Goal: Obtain resource: Download file/media

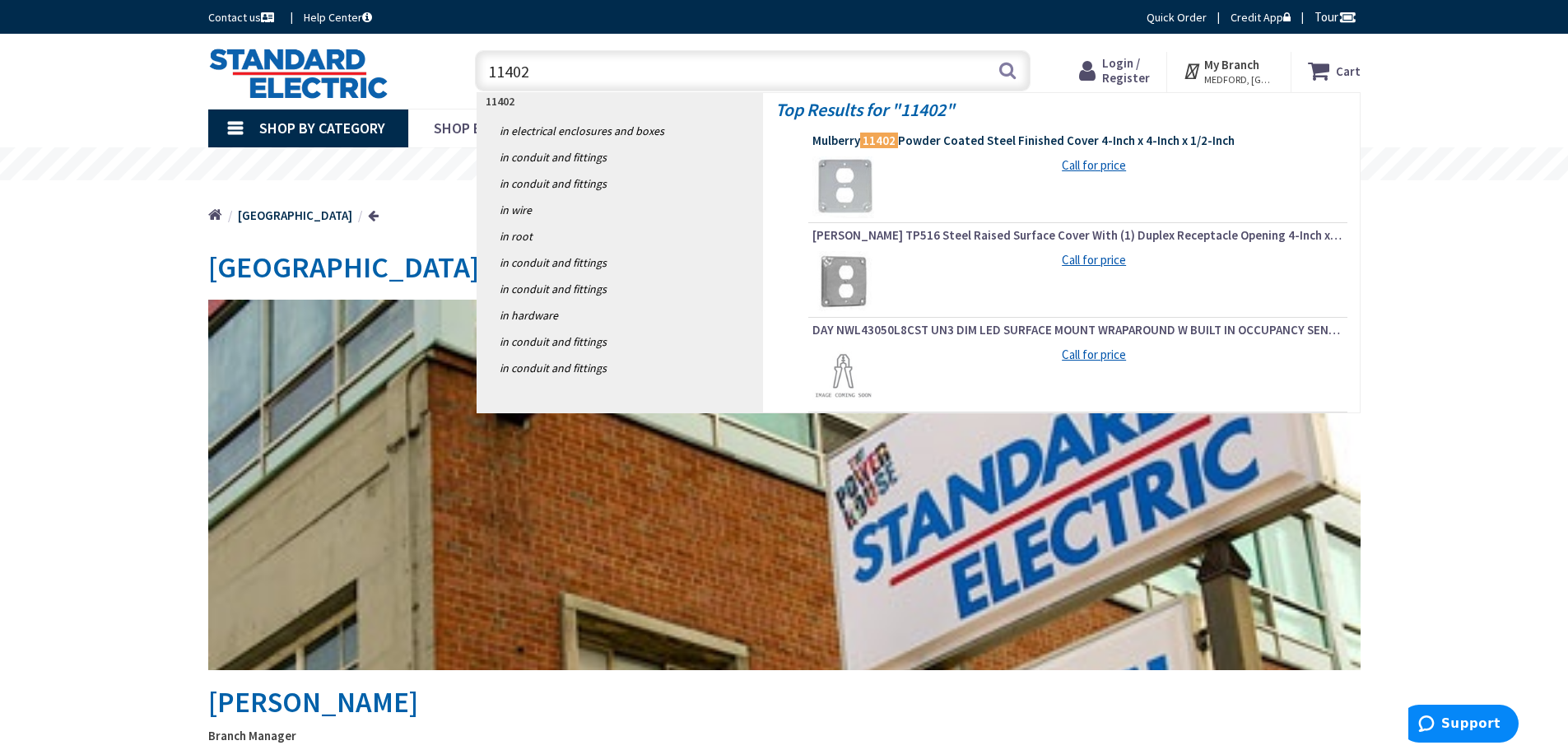
type input "11402"
click at [859, 150] on link "Mulberry 11402 Powder Coated Steel Finished Cover 4-Inch x 4-Inch x 1/2-Inch" at bounding box center [1078, 142] width 531 height 19
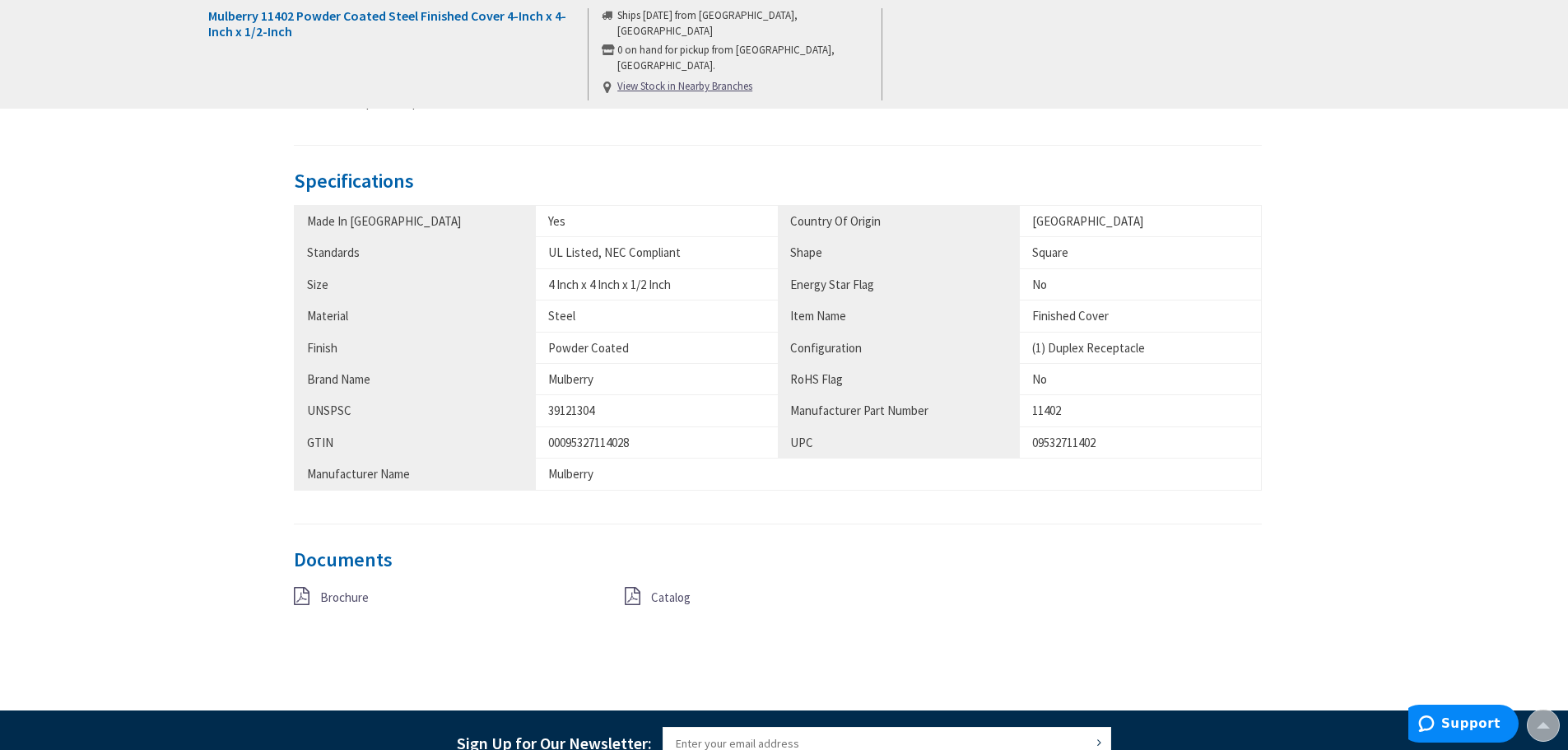
scroll to position [823, 0]
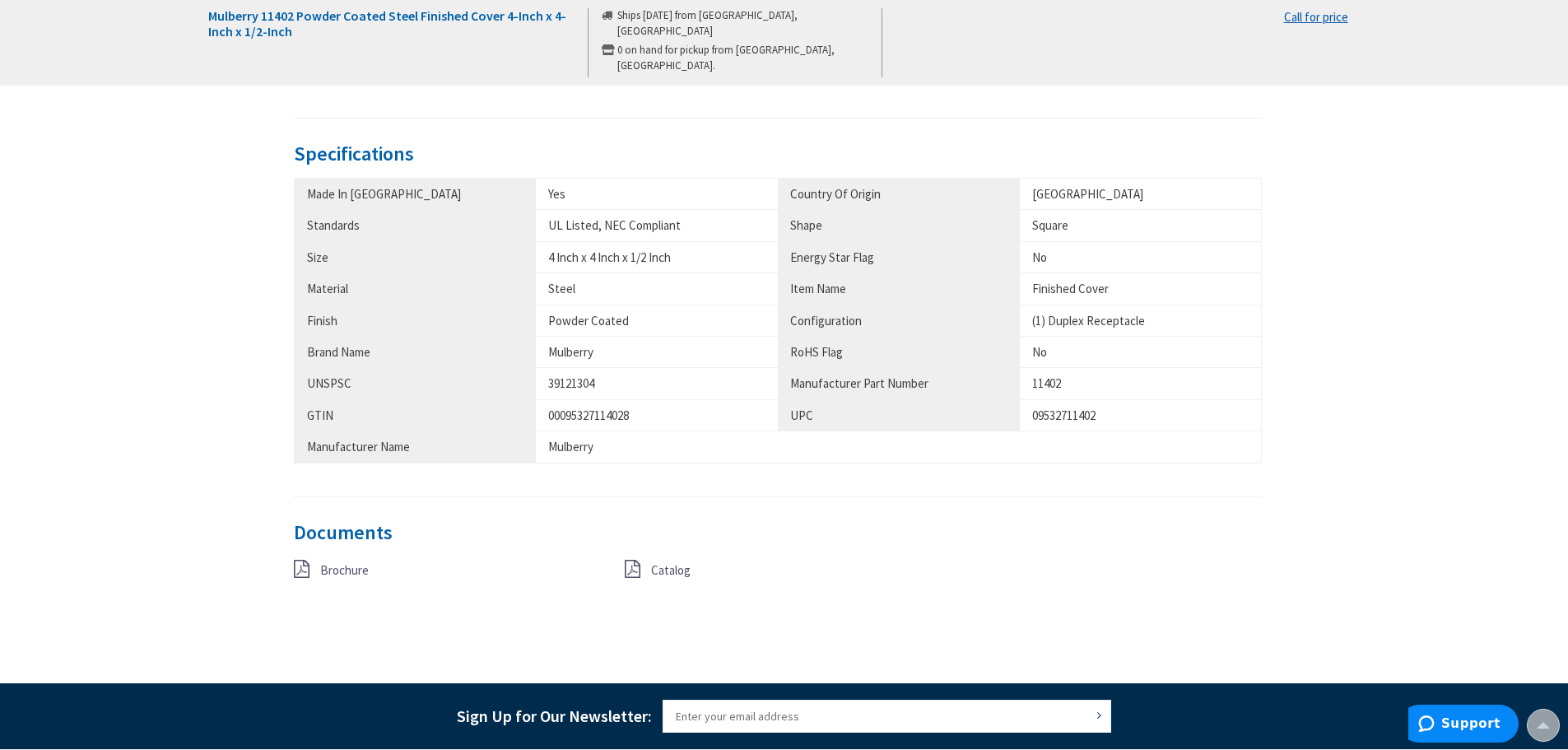
click at [353, 567] on span "Brochure" at bounding box center [344, 569] width 48 height 15
click at [658, 573] on span "Catalog" at bounding box center [670, 569] width 40 height 15
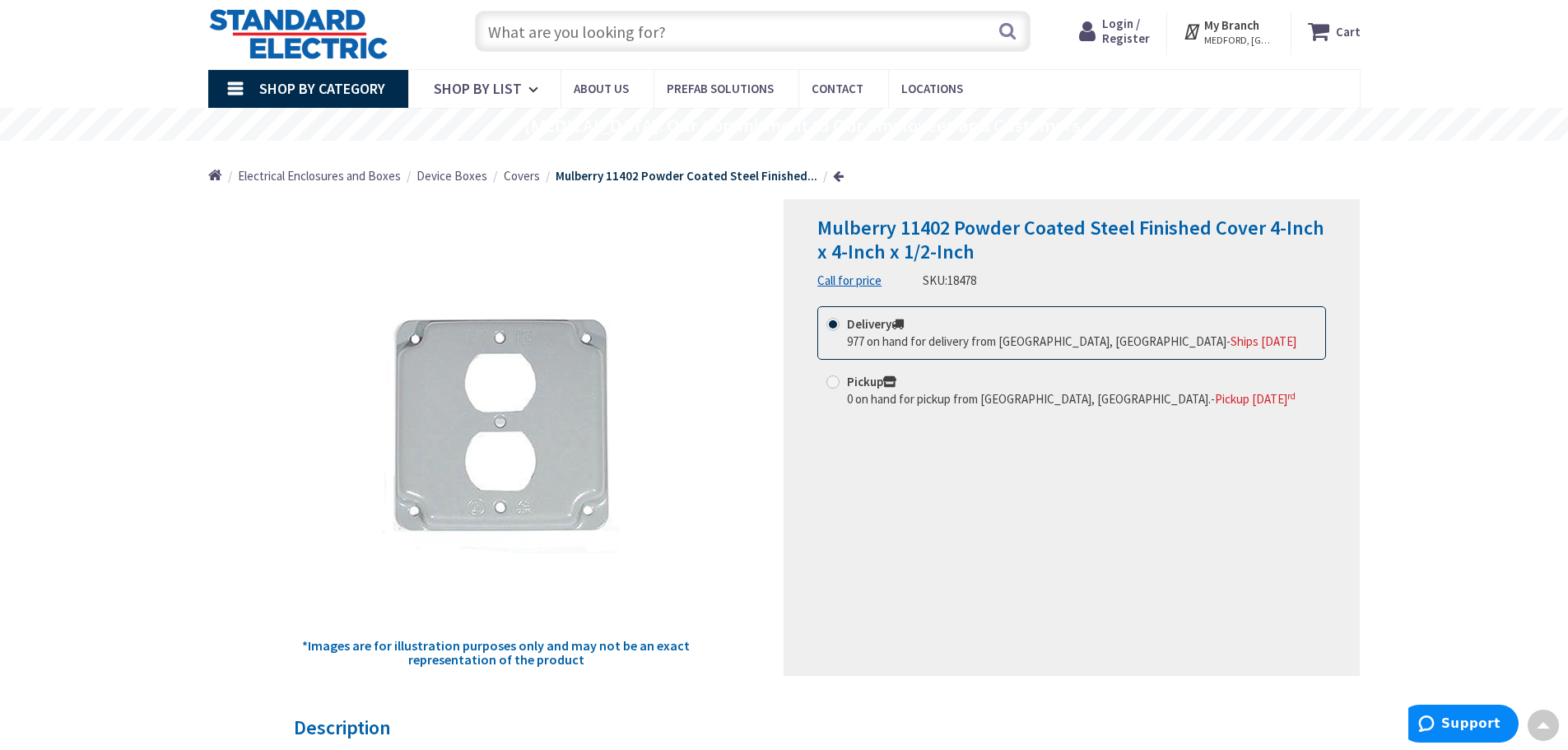
scroll to position [0, 0]
